Goal: Task Accomplishment & Management: Complete application form

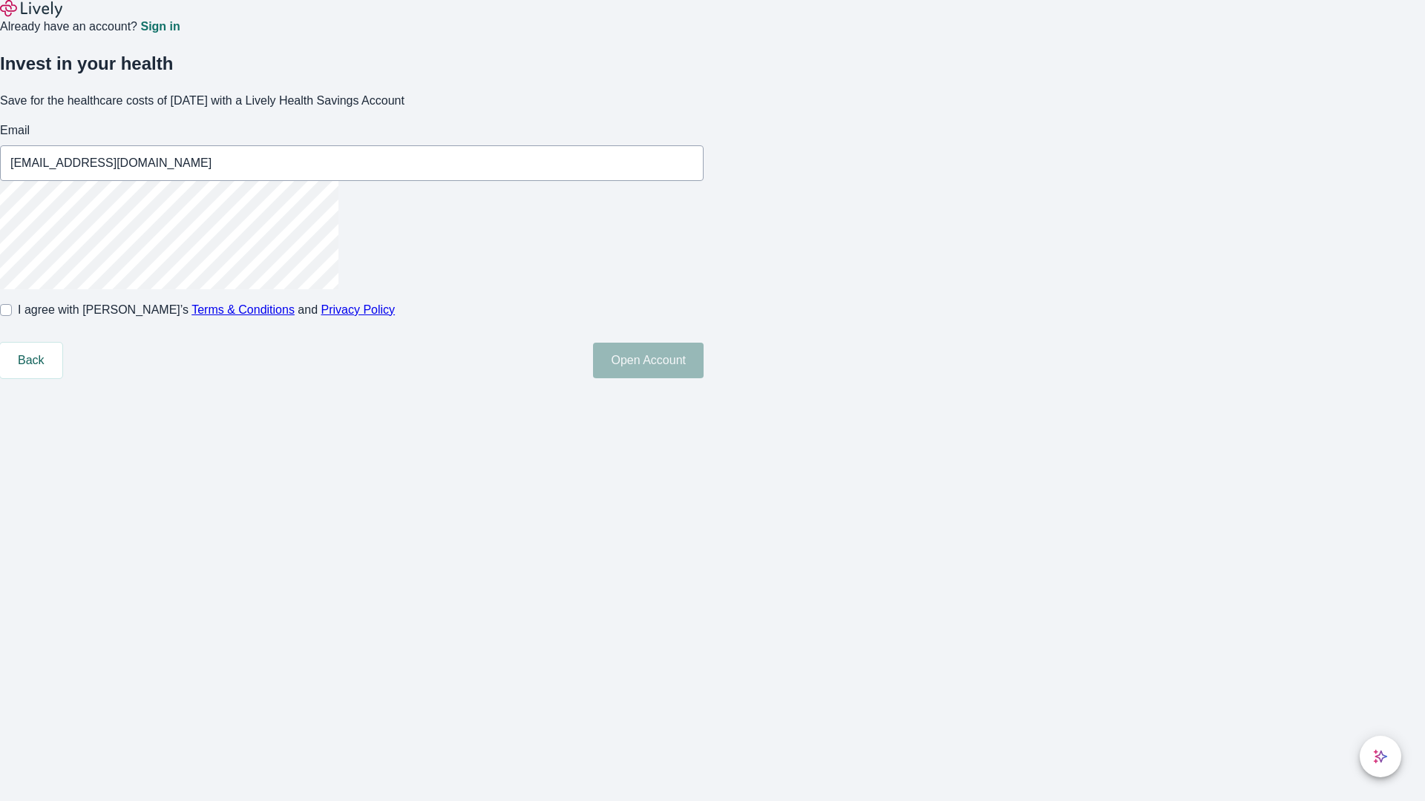
click at [12, 316] on input "I agree with Lively’s Terms & Conditions and Privacy Policy" at bounding box center [6, 310] width 12 height 12
checkbox input "true"
click at [704, 378] on button "Open Account" at bounding box center [648, 361] width 111 height 36
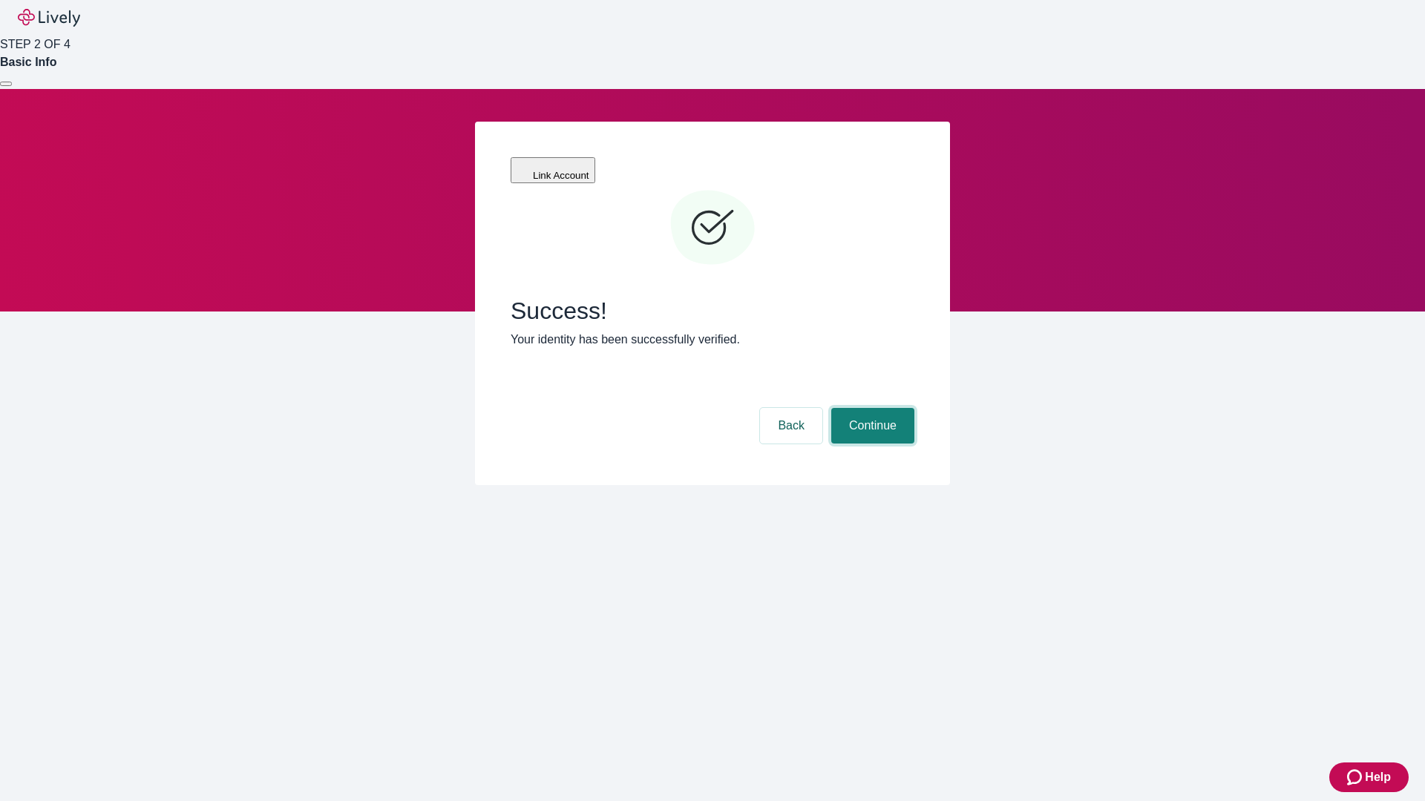
click at [870, 408] on button "Continue" at bounding box center [872, 426] width 83 height 36
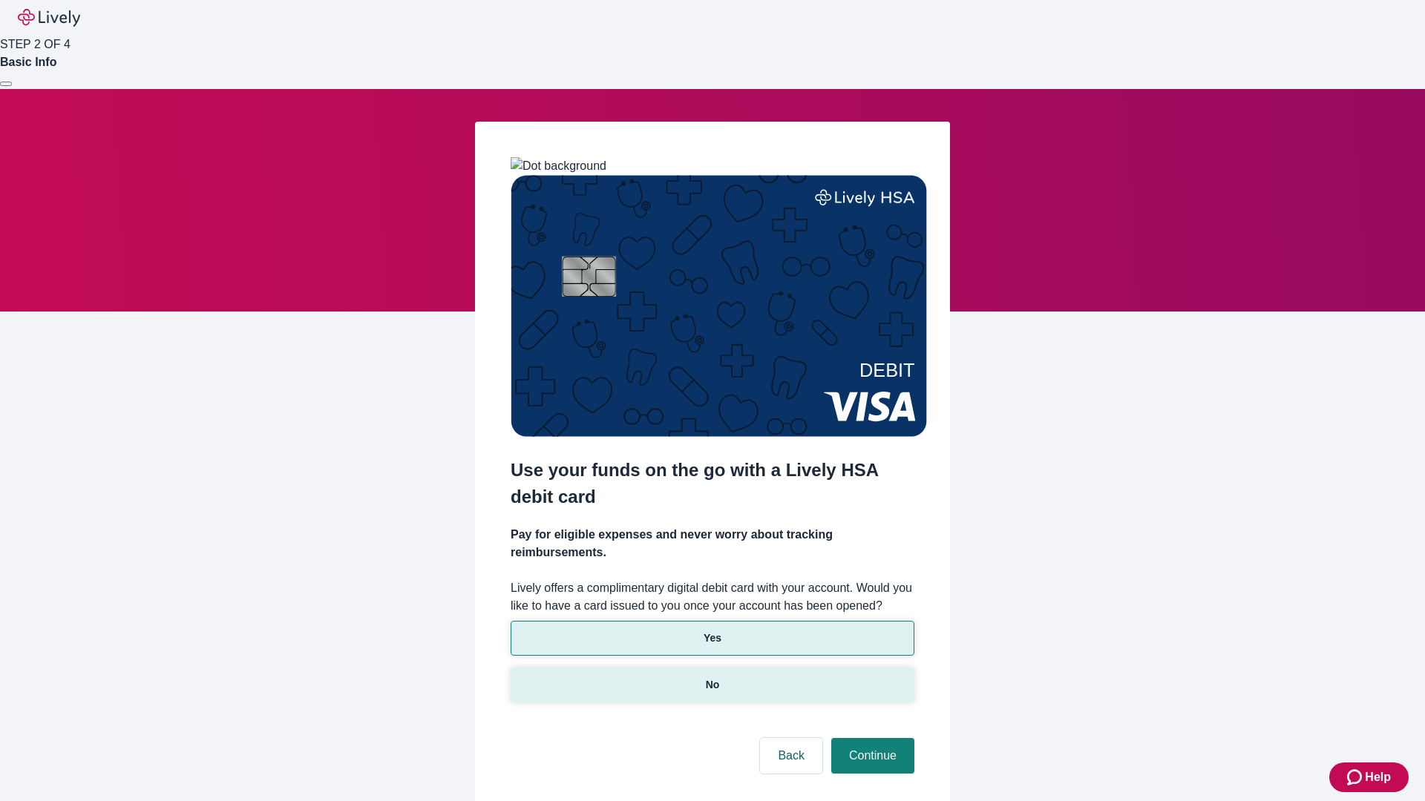
click at [712, 678] on p "No" at bounding box center [713, 686] width 14 height 16
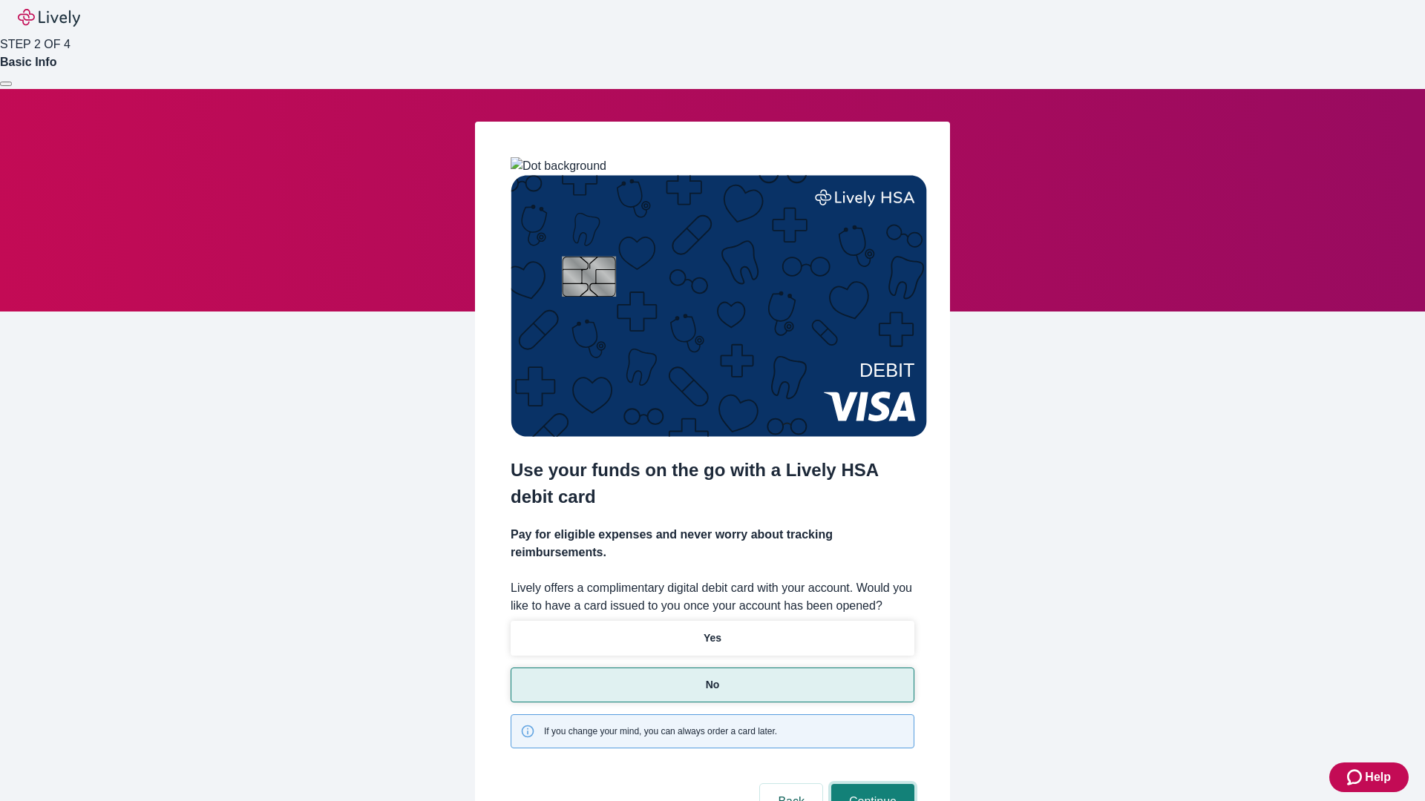
click at [870, 784] on button "Continue" at bounding box center [872, 802] width 83 height 36
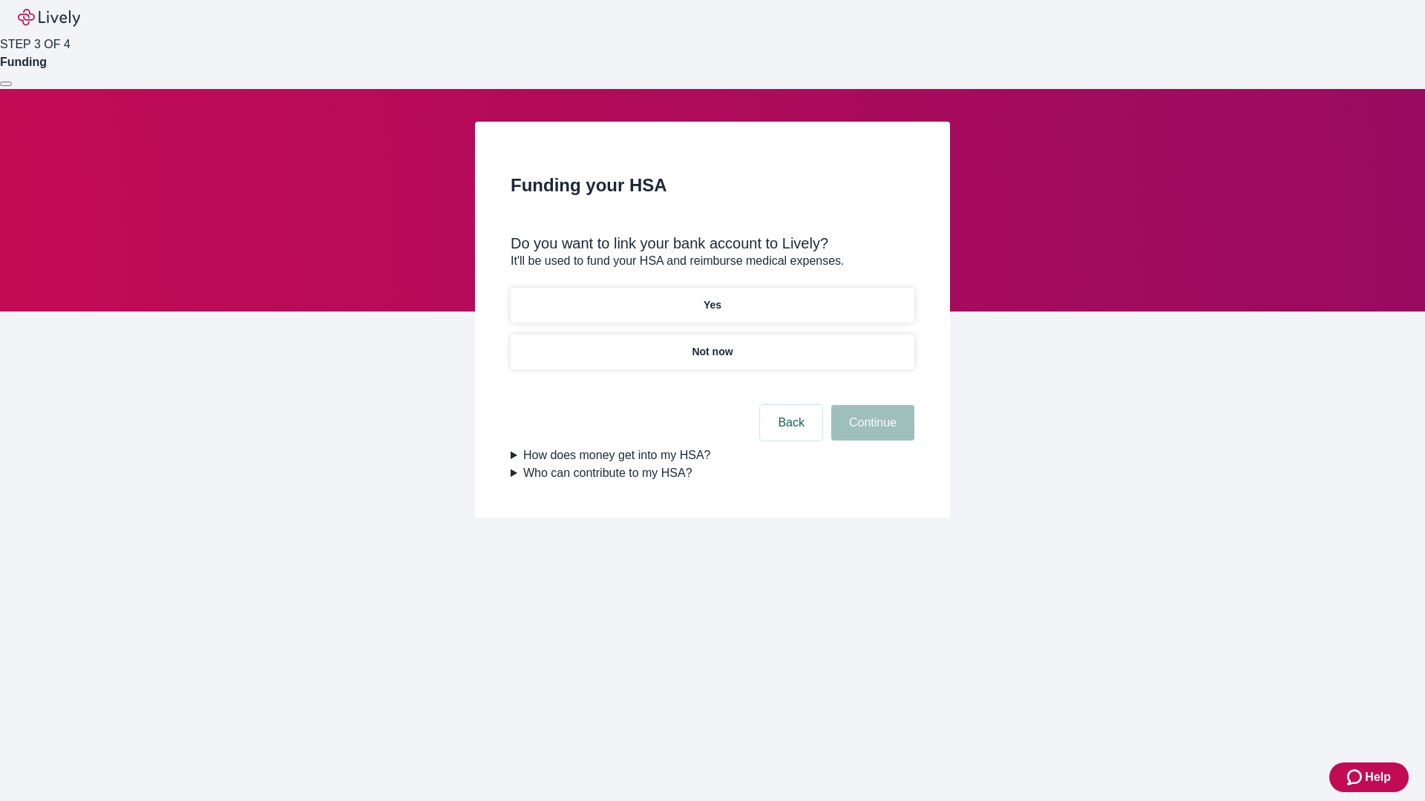
click at [712, 298] on p "Yes" at bounding box center [713, 306] width 18 height 16
click at [870, 405] on button "Continue" at bounding box center [872, 423] width 83 height 36
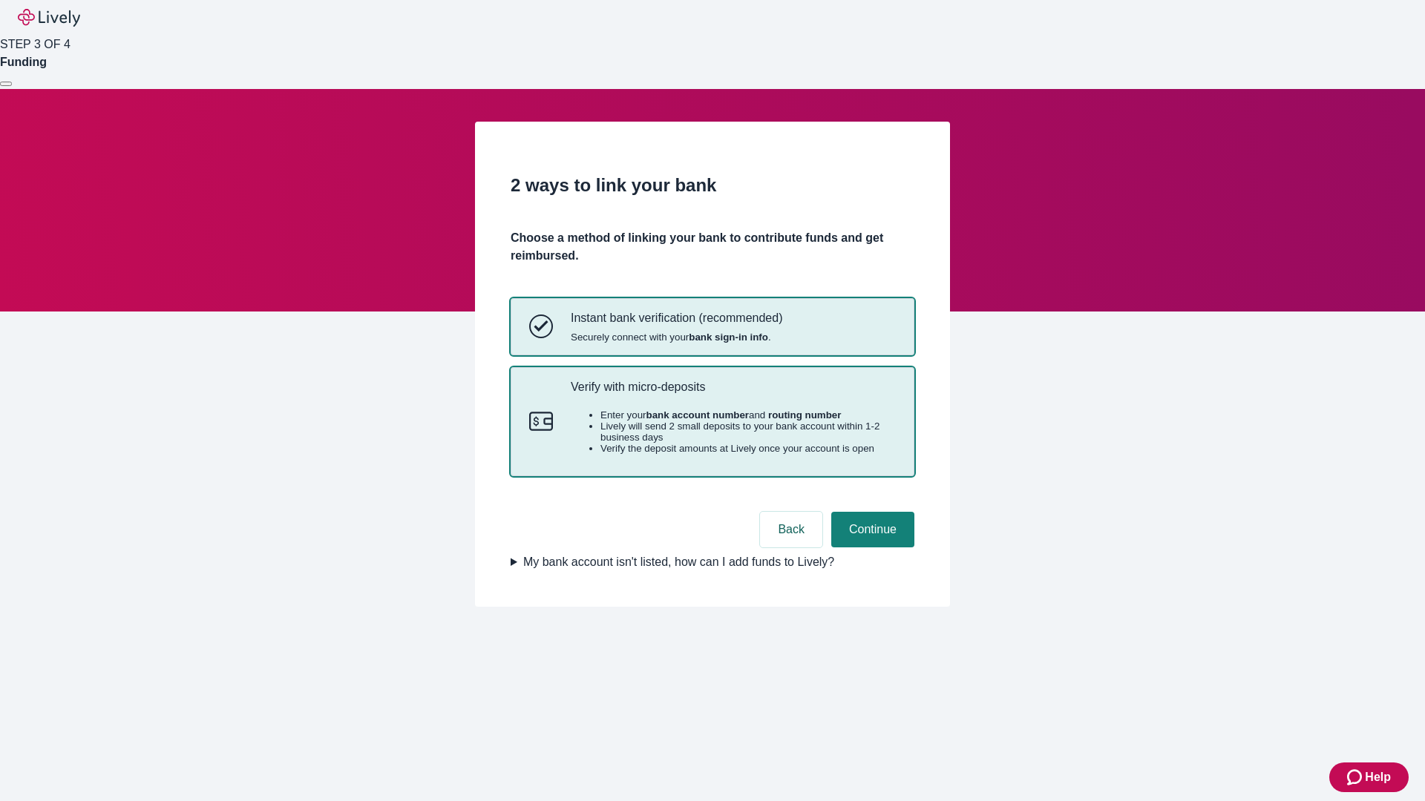
click at [732, 394] on p "Verify with micro-deposits" at bounding box center [733, 387] width 325 height 14
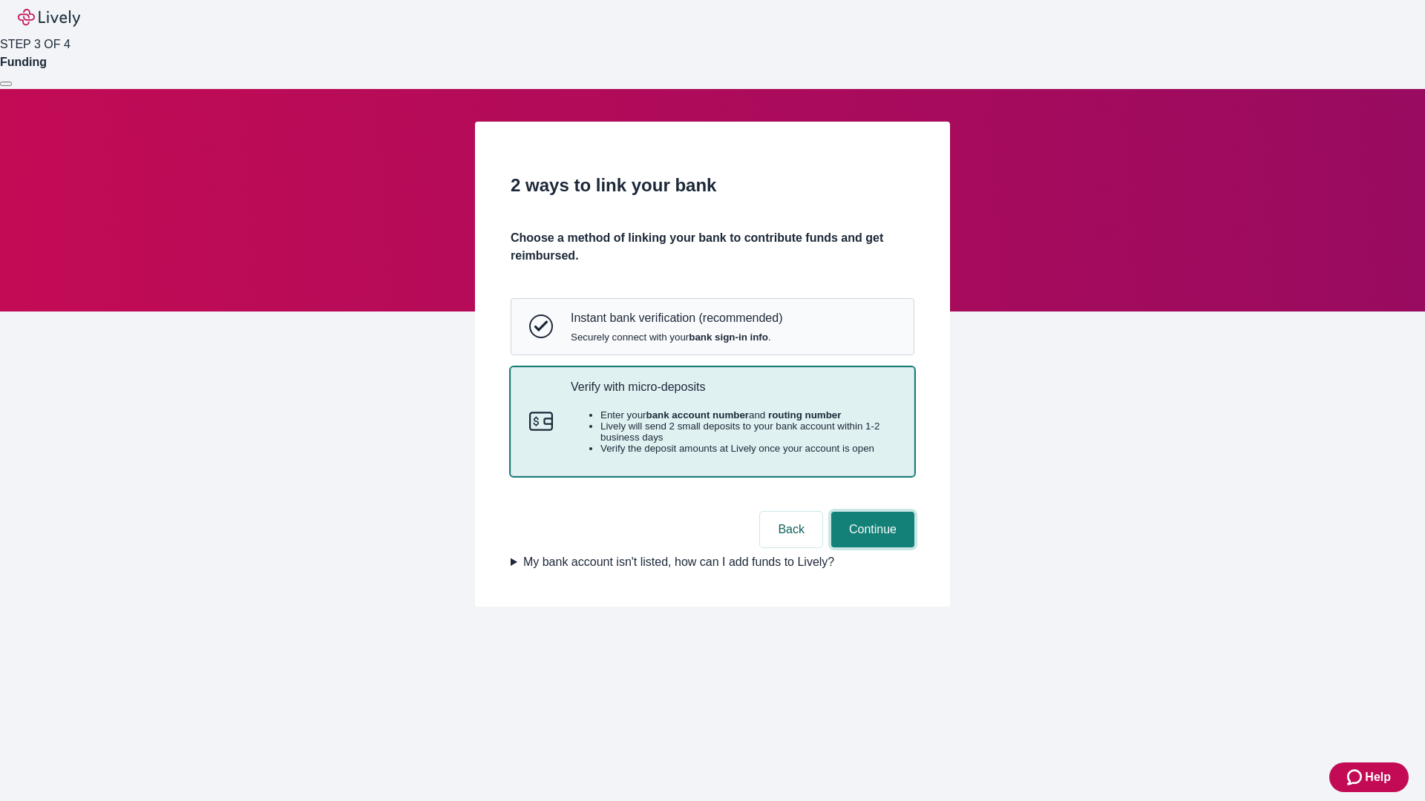
click at [870, 548] on button "Continue" at bounding box center [872, 530] width 83 height 36
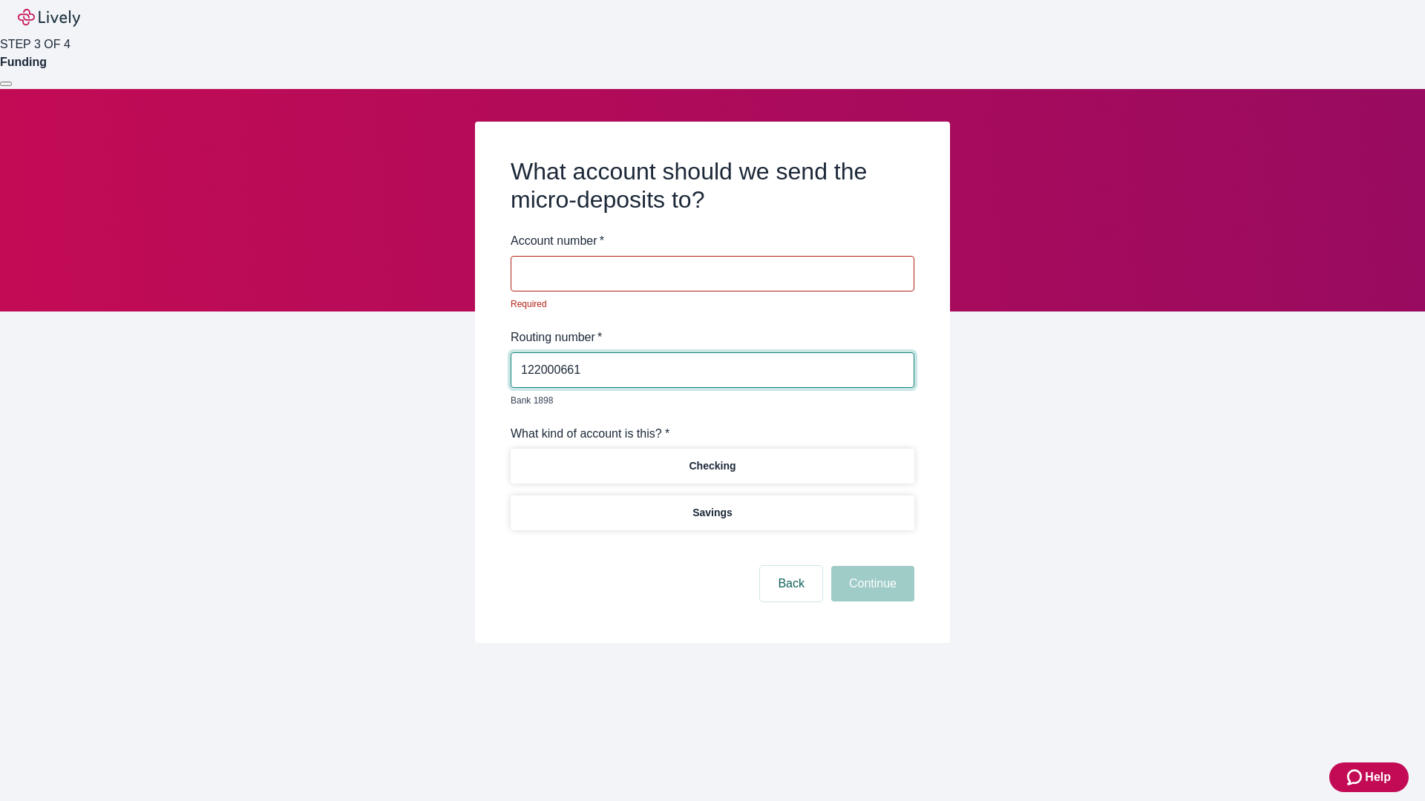
type input "122000661"
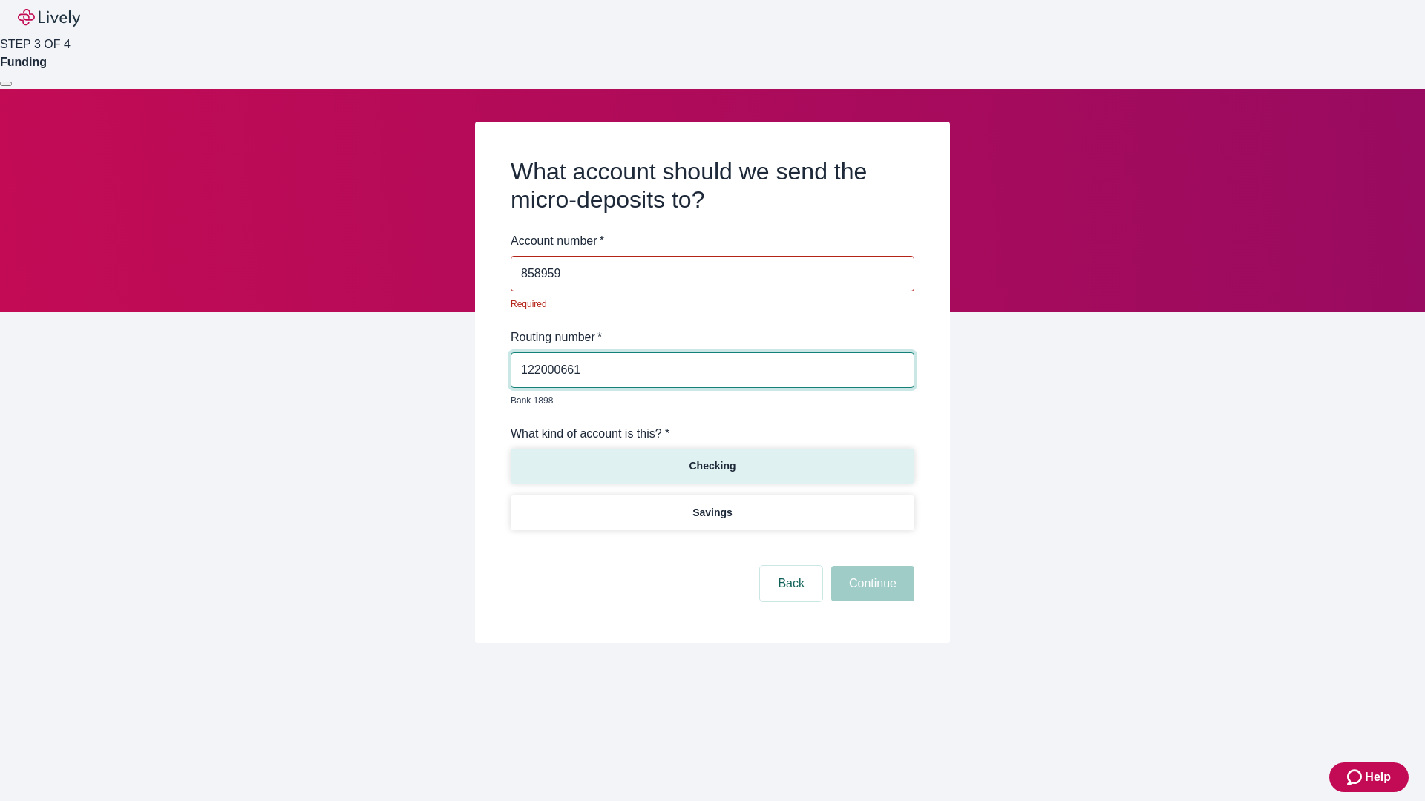
type input "858959"
click at [712, 459] on p "Checking" at bounding box center [712, 467] width 47 height 16
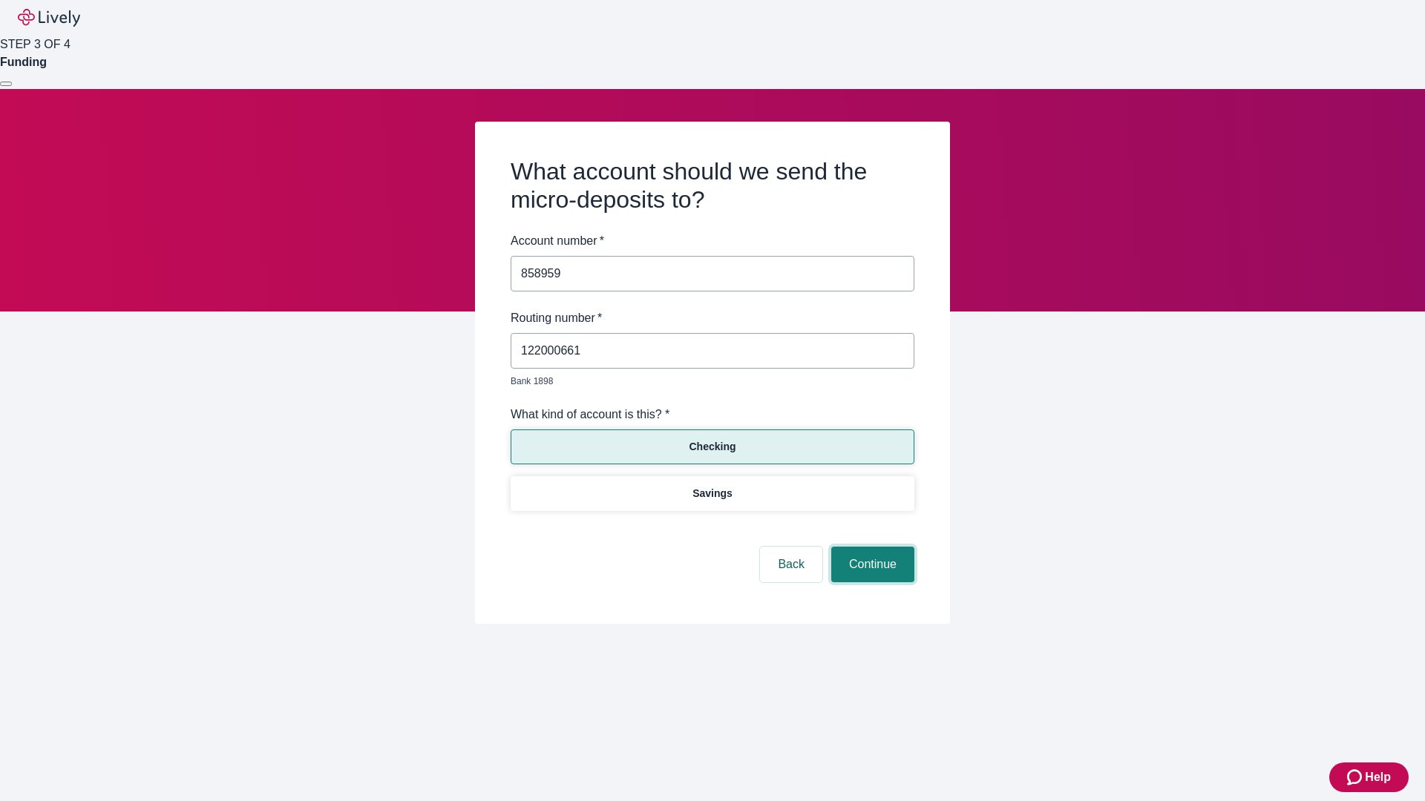
click at [870, 548] on button "Continue" at bounding box center [872, 565] width 83 height 36
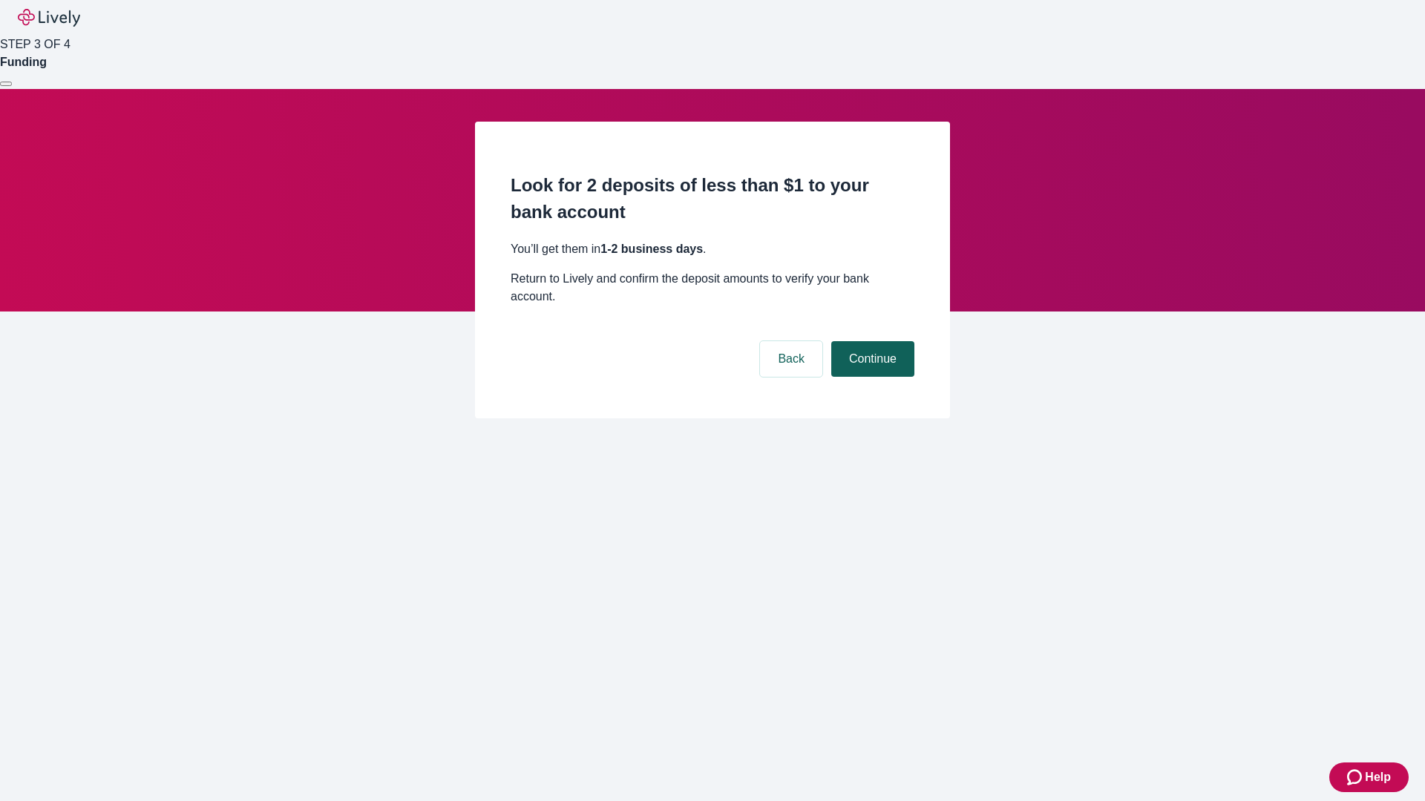
click at [870, 341] on button "Continue" at bounding box center [872, 359] width 83 height 36
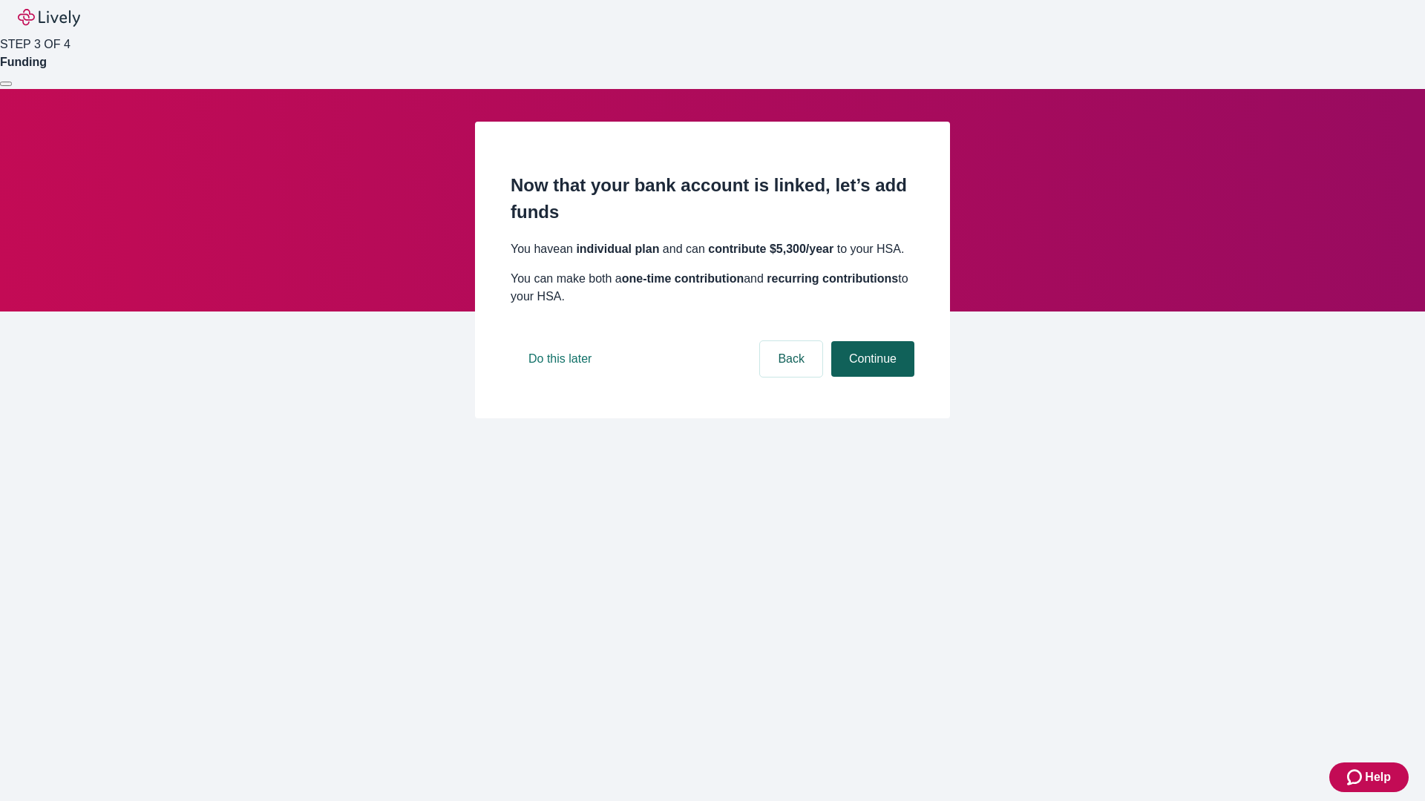
click at [870, 377] on button "Continue" at bounding box center [872, 359] width 83 height 36
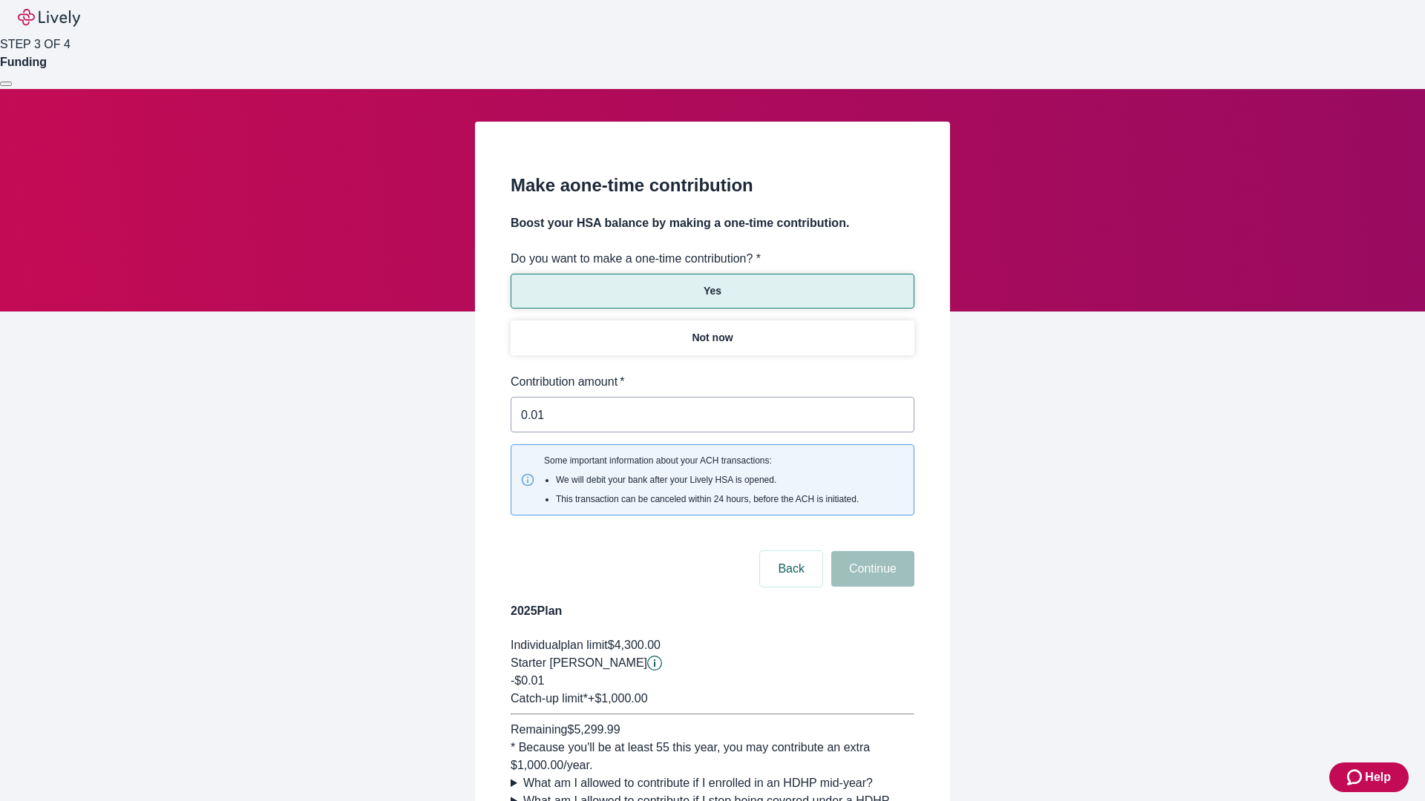
type input "0.01"
click at [870, 551] on button "Continue" at bounding box center [872, 569] width 83 height 36
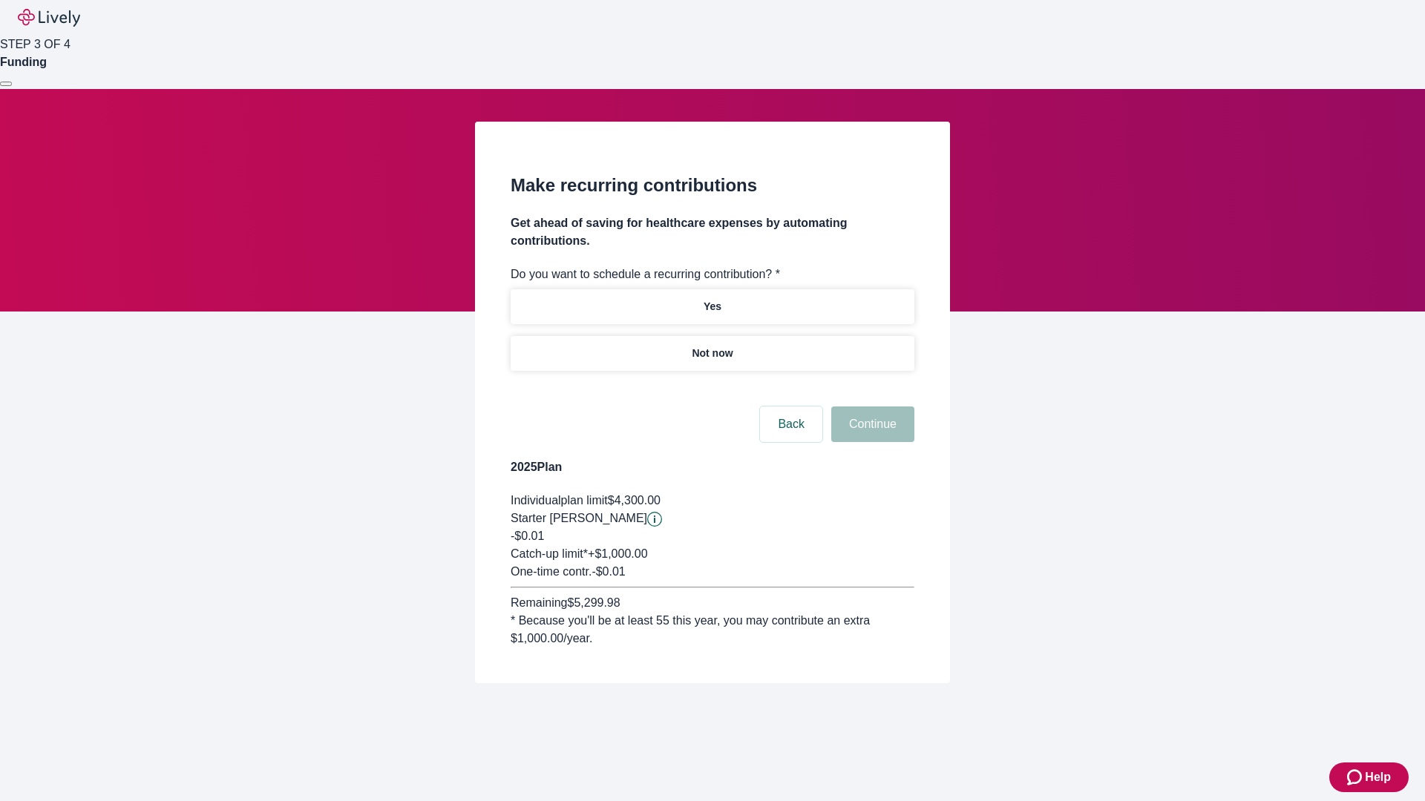
click at [712, 346] on p "Not now" at bounding box center [712, 354] width 41 height 16
click at [870, 407] on button "Continue" at bounding box center [872, 425] width 83 height 36
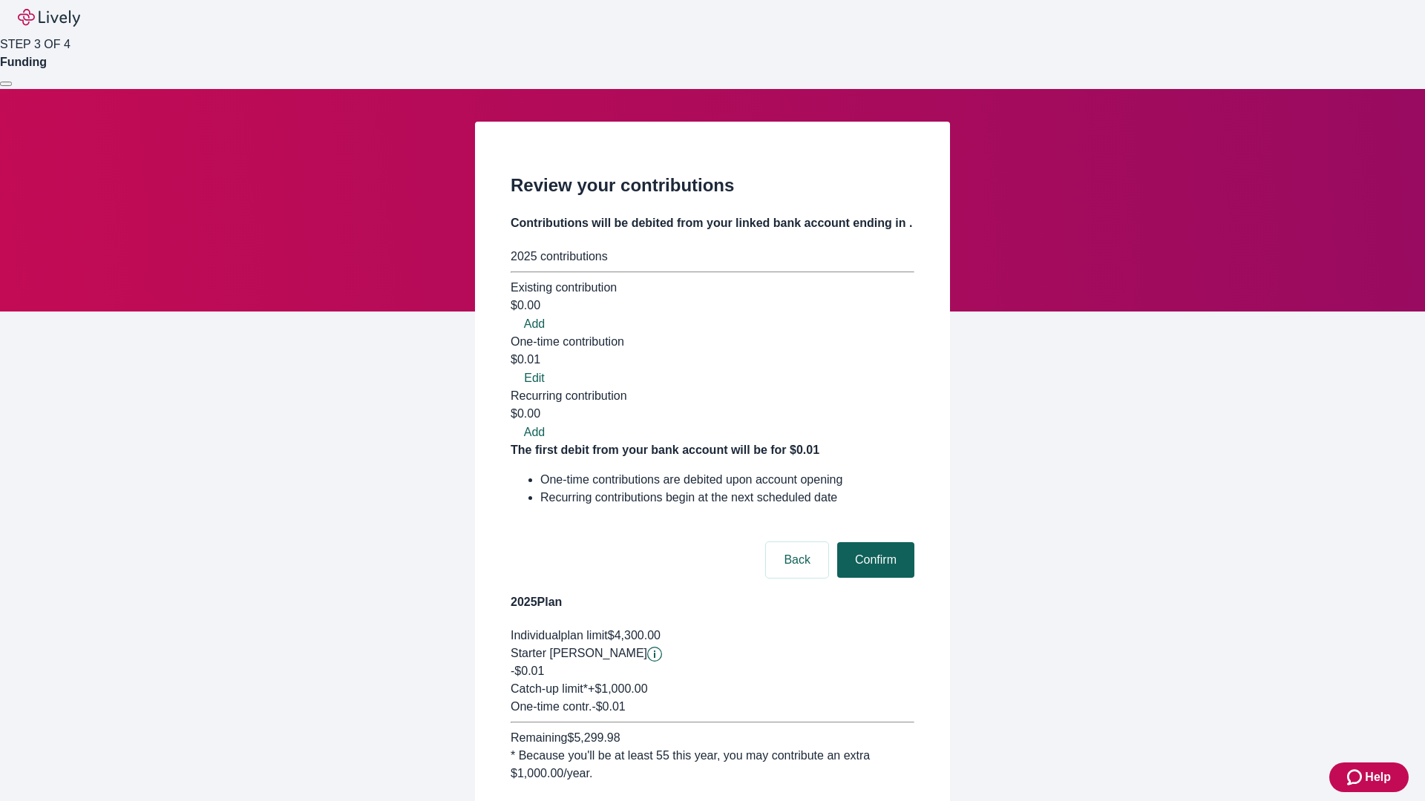
click at [873, 542] on button "Confirm" at bounding box center [875, 560] width 77 height 36
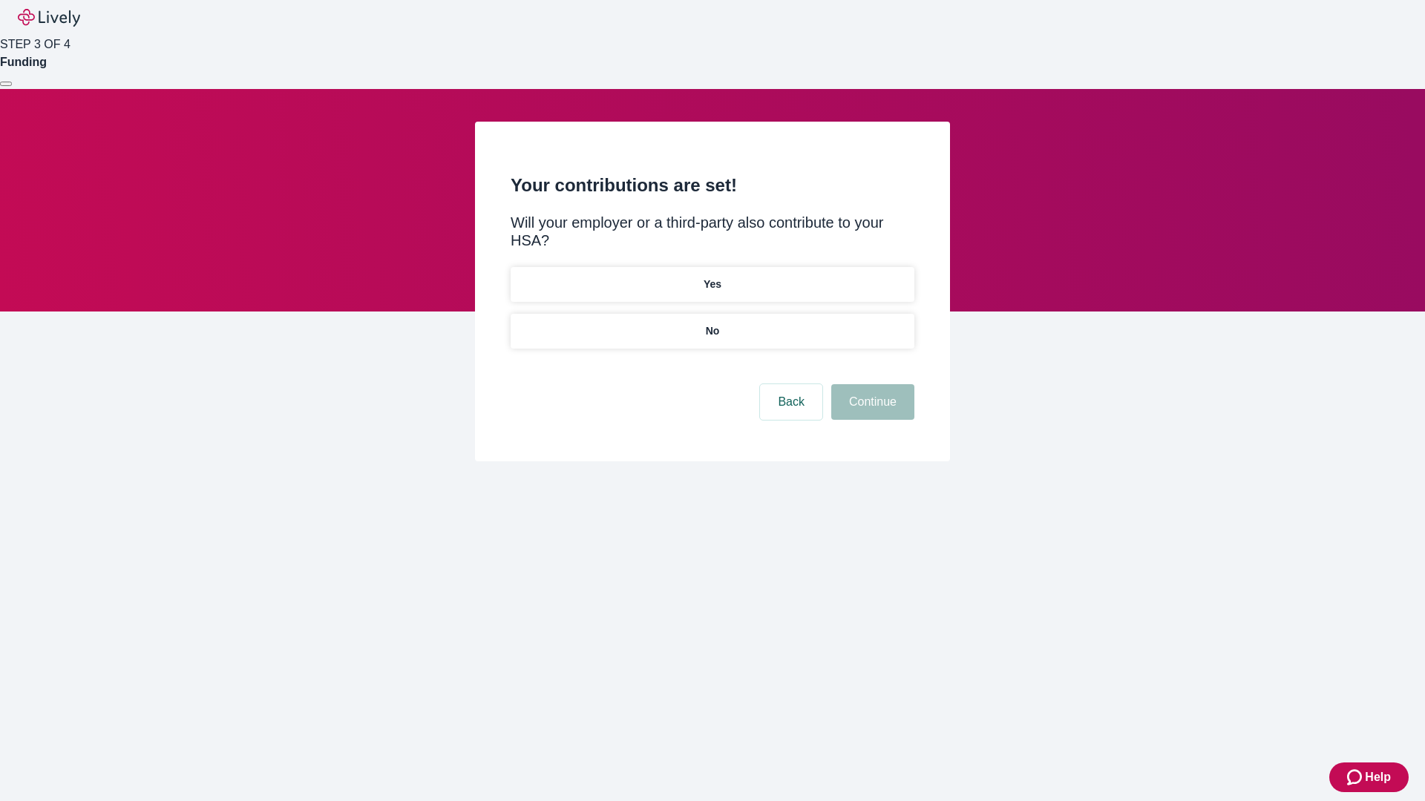
click at [712, 324] on p "No" at bounding box center [713, 332] width 14 height 16
click at [870, 384] on button "Continue" at bounding box center [872, 402] width 83 height 36
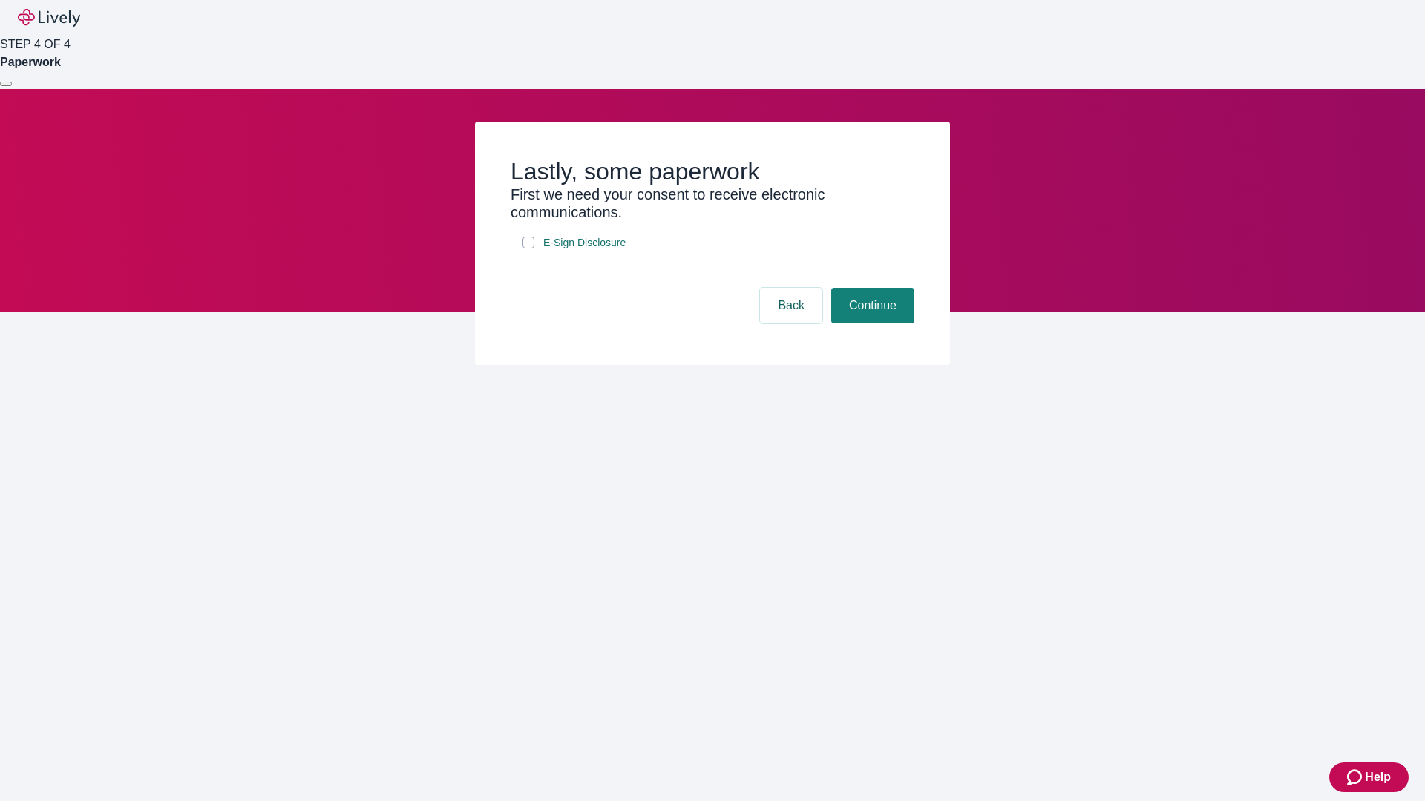
click at [528, 249] on input "E-Sign Disclosure" at bounding box center [528, 243] width 12 height 12
checkbox input "true"
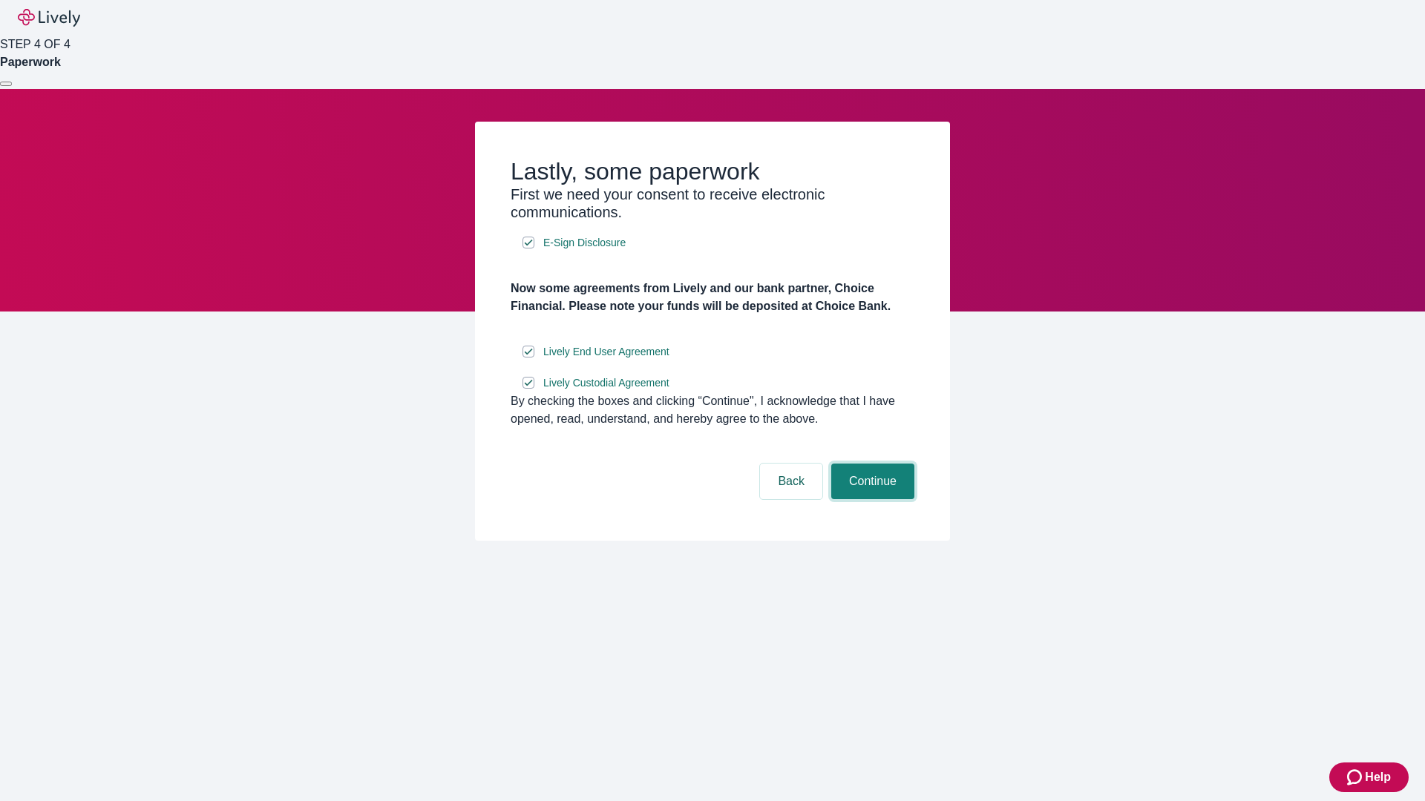
click at [870, 499] on button "Continue" at bounding box center [872, 482] width 83 height 36
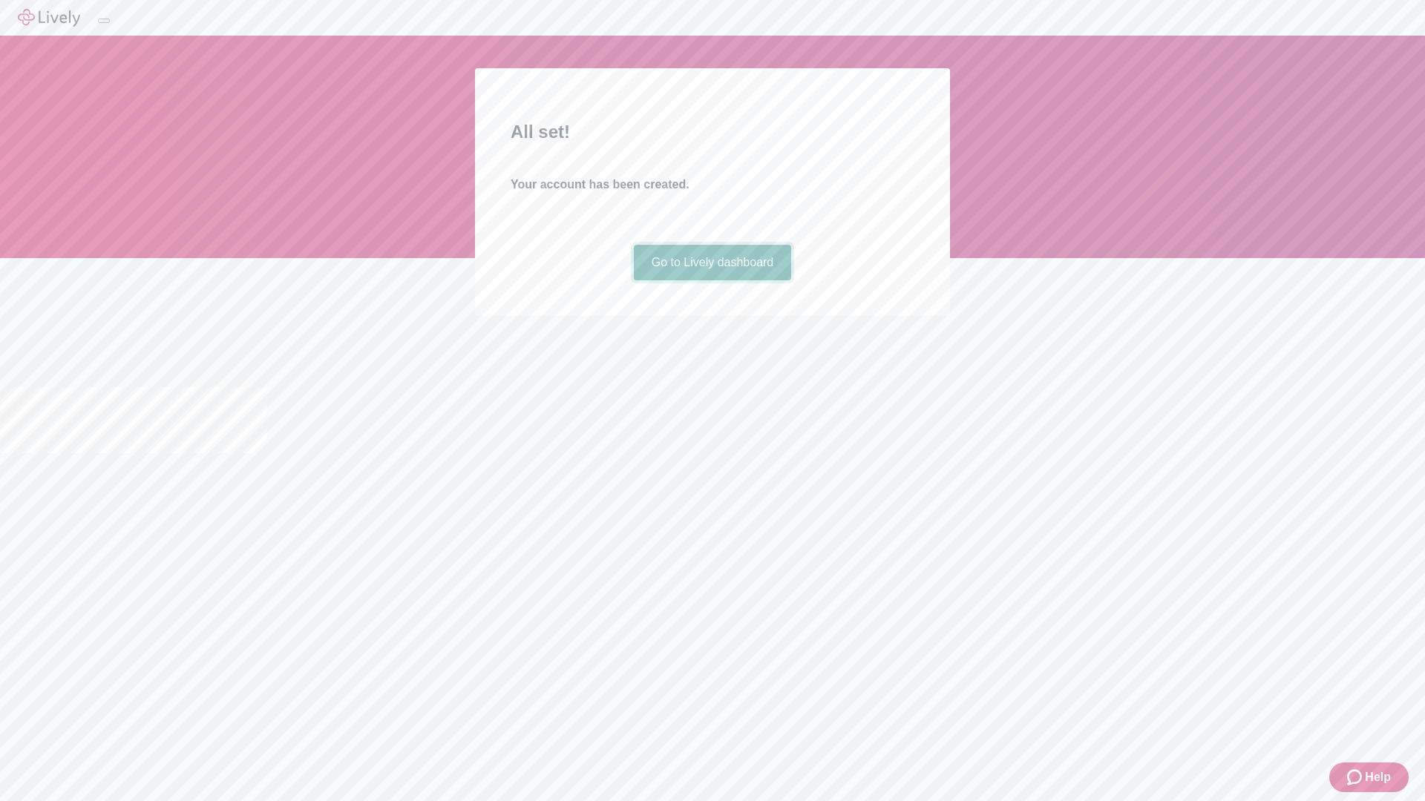
click at [712, 281] on link "Go to Lively dashboard" at bounding box center [713, 263] width 158 height 36
